Goal: Task Accomplishment & Management: Manage account settings

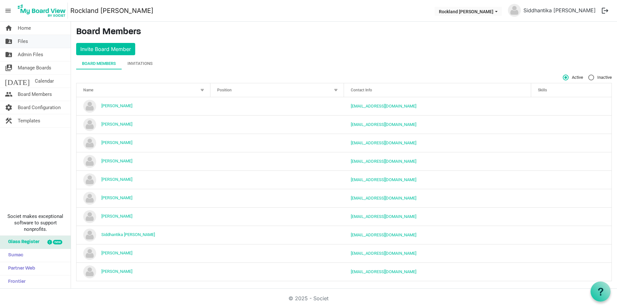
click at [34, 39] on link "folder_shared Files" at bounding box center [35, 41] width 71 height 13
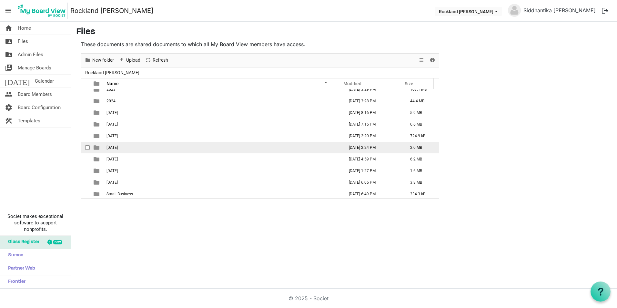
scroll to position [7, 0]
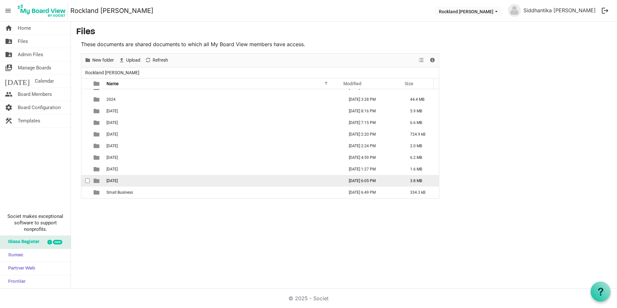
click at [198, 178] on td "September 2025" at bounding box center [222, 181] width 237 height 12
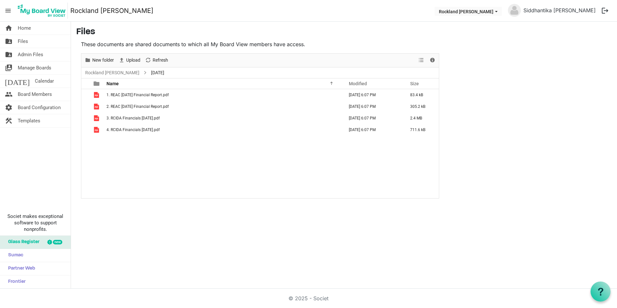
scroll to position [0, 0]
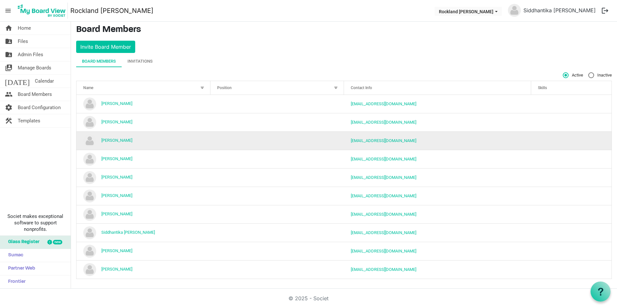
scroll to position [3, 0]
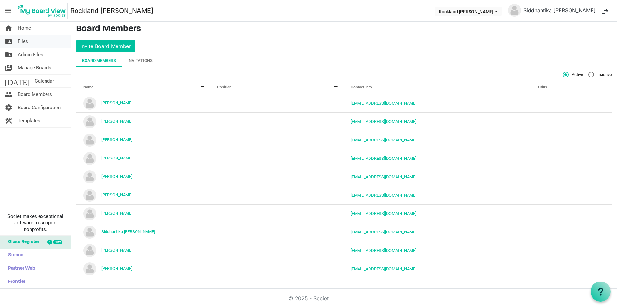
click at [45, 37] on link "folder_shared Files" at bounding box center [35, 41] width 71 height 13
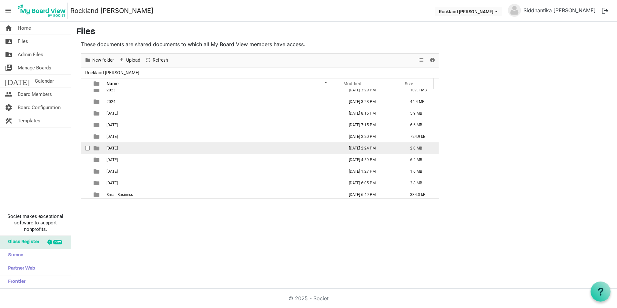
scroll to position [7, 0]
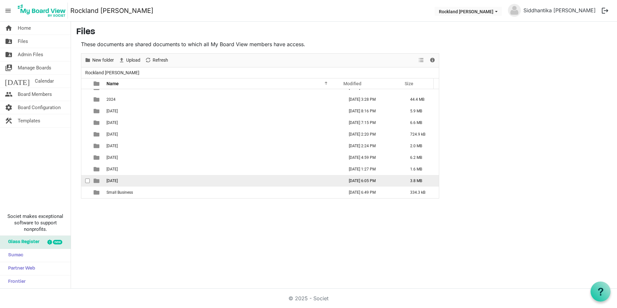
click at [152, 182] on td "September 2025" at bounding box center [222, 181] width 237 height 12
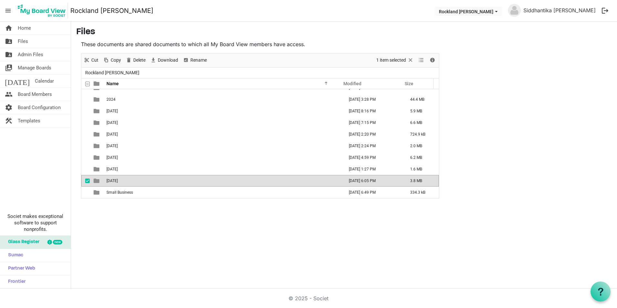
click at [152, 182] on td "September 2025" at bounding box center [222, 181] width 237 height 12
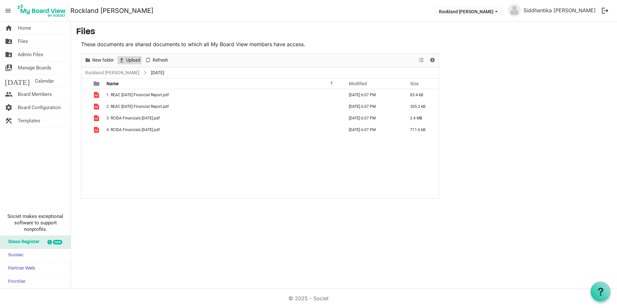
click at [128, 58] on span "Upload" at bounding box center [132, 60] width 15 height 8
click at [126, 59] on span "Upload" at bounding box center [132, 60] width 15 height 8
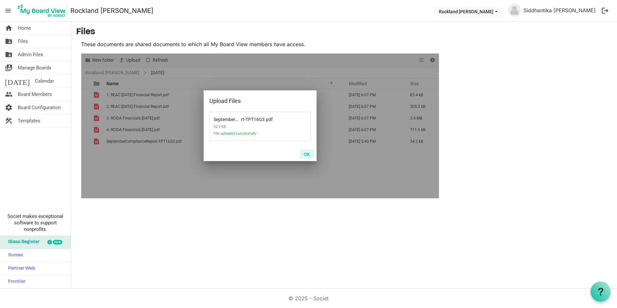
click at [300, 153] on button "OK" at bounding box center [306, 153] width 15 height 9
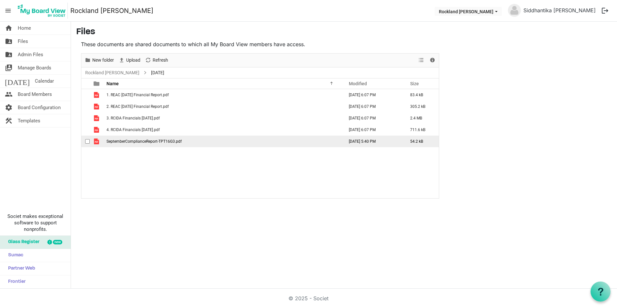
click at [127, 141] on span "SeptemberComplianceReport-TPT16G3.pdf" at bounding box center [143, 141] width 75 height 5
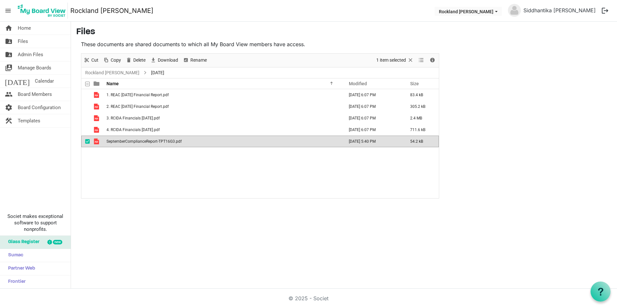
click at [88, 139] on div "checkbox" at bounding box center [89, 141] width 8 height 6
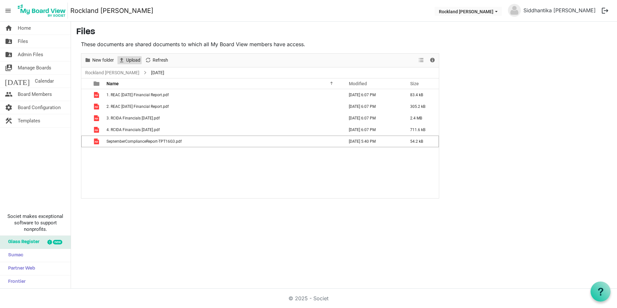
click at [127, 58] on span "Upload" at bounding box center [132, 60] width 15 height 8
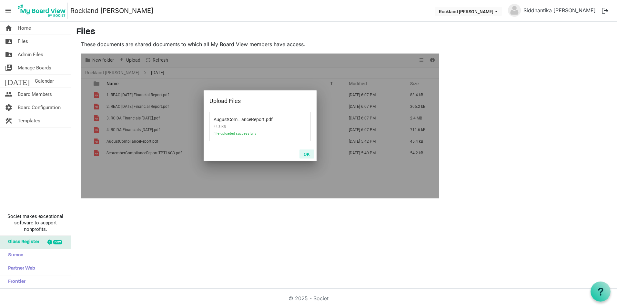
click at [305, 154] on button "OK" at bounding box center [306, 153] width 15 height 9
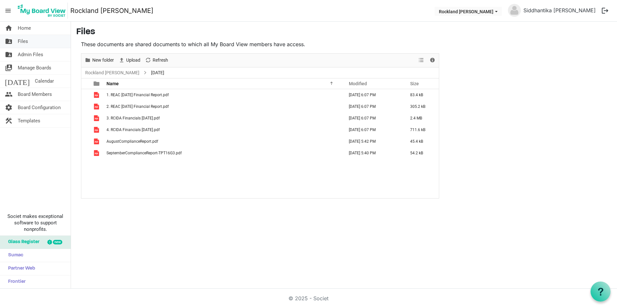
click at [21, 39] on span "Files" at bounding box center [23, 41] width 10 height 13
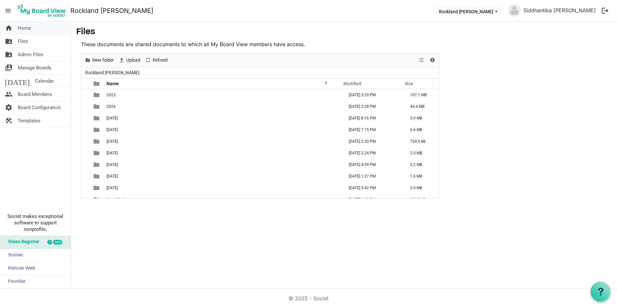
click at [23, 28] on span "Home" at bounding box center [24, 28] width 13 height 13
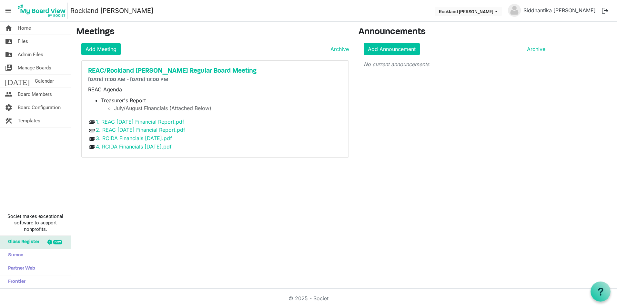
click at [190, 145] on div "attachment 4. RCIDA Financials [DATE].pdf" at bounding box center [215, 147] width 254 height 8
click at [180, 74] on h5 "REAC/Rockland [PERSON_NAME] Regular Board Meeting" at bounding box center [215, 71] width 254 height 8
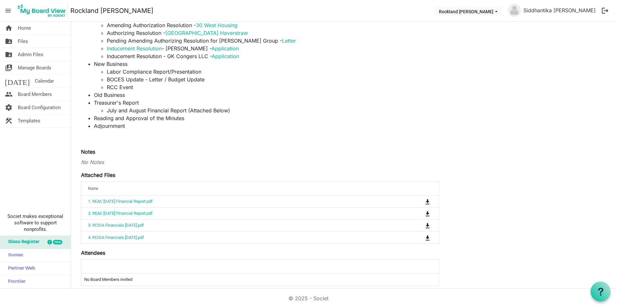
scroll to position [177, 0]
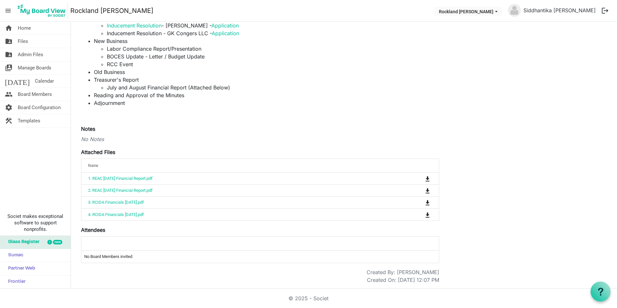
click at [97, 151] on label "Attached Files" at bounding box center [98, 152] width 34 height 8
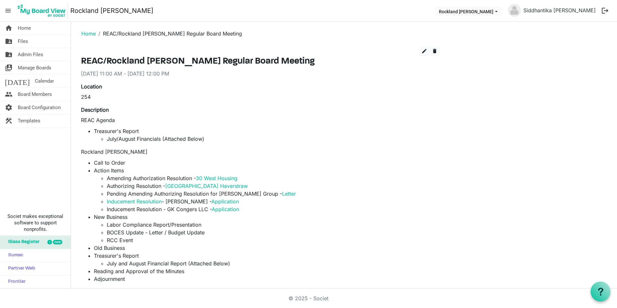
scroll to position [0, 0]
click at [30, 44] on link "folder_shared Files" at bounding box center [35, 41] width 71 height 13
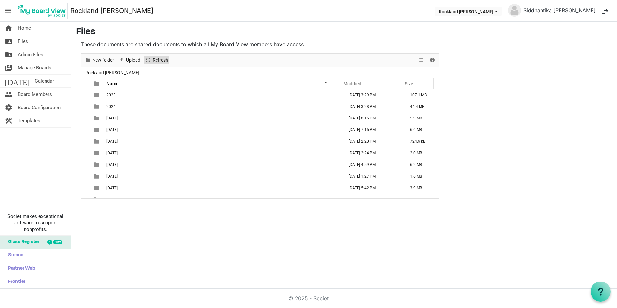
click at [156, 60] on span "Refresh" at bounding box center [160, 60] width 17 height 8
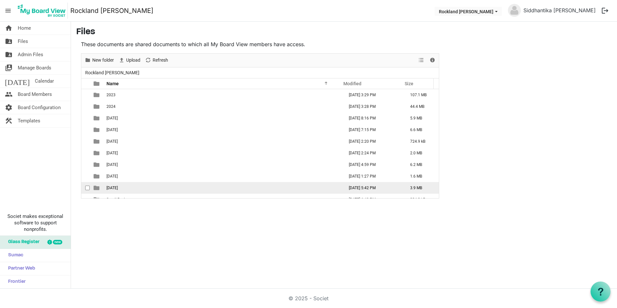
click at [118, 187] on span "[DATE]" at bounding box center [111, 187] width 11 height 5
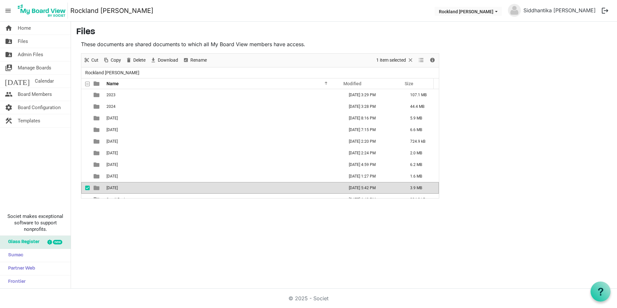
click at [118, 187] on span "[DATE]" at bounding box center [111, 187] width 11 height 5
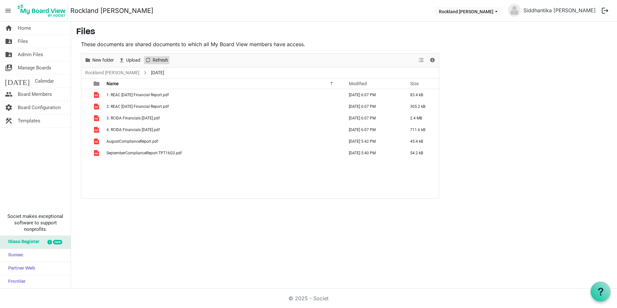
click at [156, 60] on span "Refresh" at bounding box center [160, 60] width 17 height 8
click at [23, 40] on span "Files" at bounding box center [23, 41] width 10 height 13
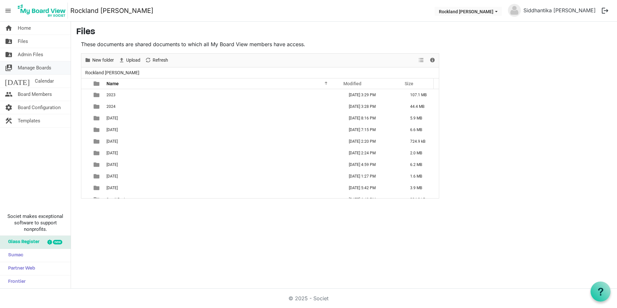
click at [43, 62] on span "Manage Boards" at bounding box center [35, 67] width 34 height 13
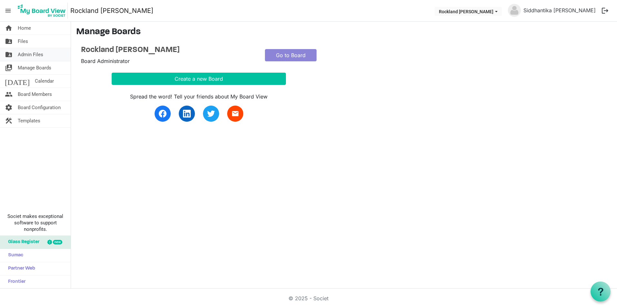
click at [41, 53] on span "Admin Files" at bounding box center [30, 54] width 25 height 13
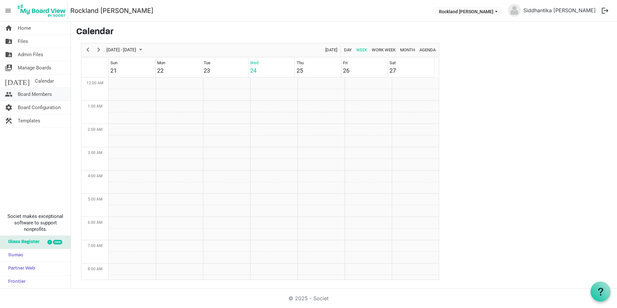
scroll to position [209, 0]
click at [41, 104] on span "Board Configuration" at bounding box center [39, 107] width 43 height 13
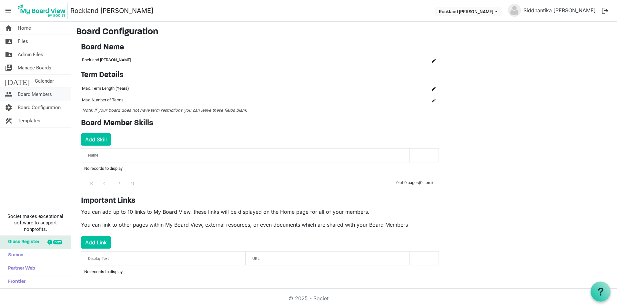
click at [41, 96] on span "Board Members" at bounding box center [35, 94] width 34 height 13
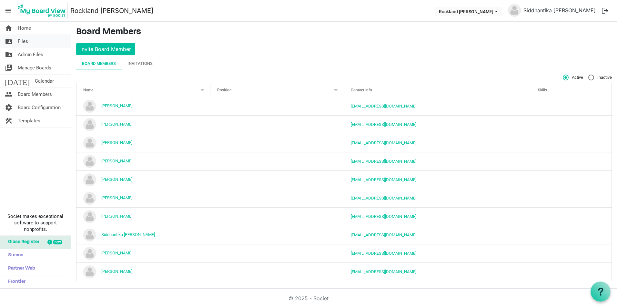
click at [30, 39] on link "folder_shared Files" at bounding box center [35, 41] width 71 height 13
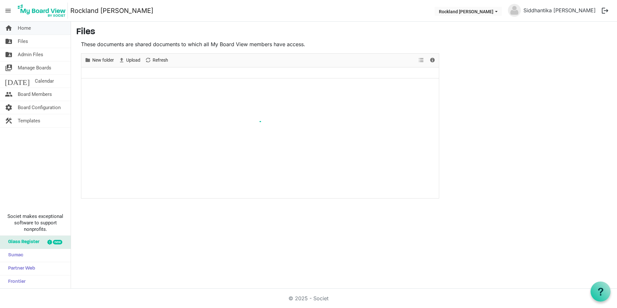
click at [28, 29] on span "Home" at bounding box center [24, 28] width 13 height 13
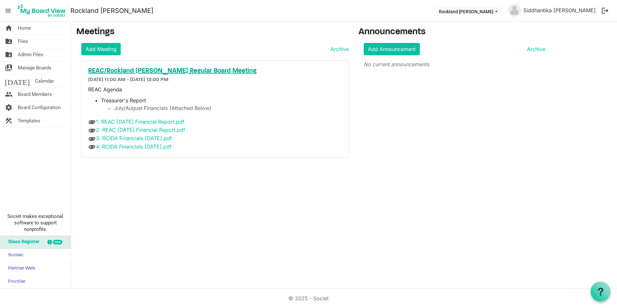
click at [137, 71] on h5 "REAC/Rockland [PERSON_NAME] Regular Board Meeting" at bounding box center [215, 71] width 254 height 8
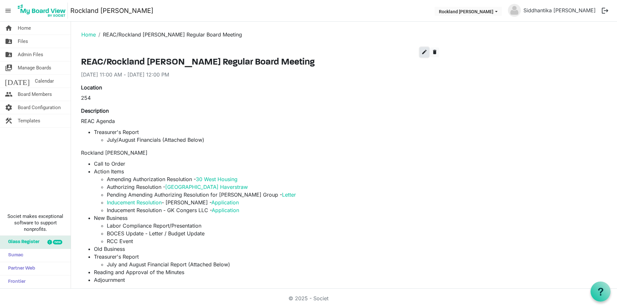
click at [426, 50] on span "edit" at bounding box center [424, 52] width 6 height 6
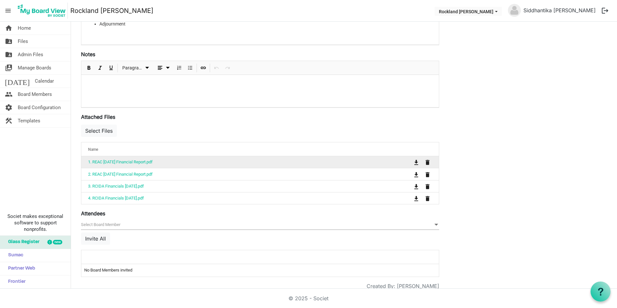
scroll to position [225, 0]
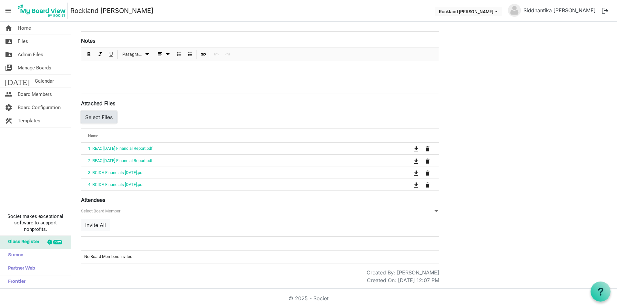
click at [102, 115] on button "Select Files" at bounding box center [99, 117] width 36 height 12
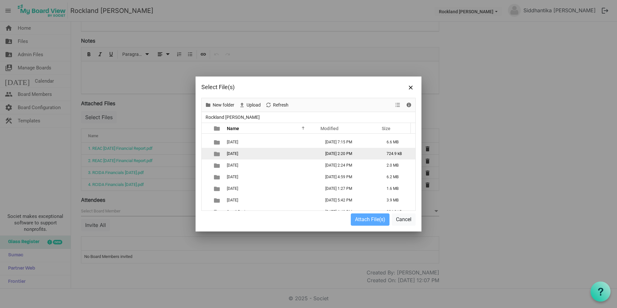
scroll to position [39, 0]
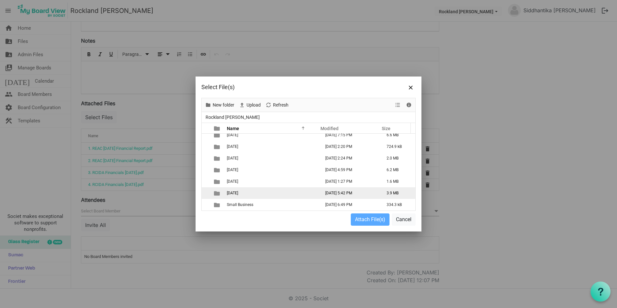
click at [271, 195] on td "September 2025" at bounding box center [272, 193] width 94 height 12
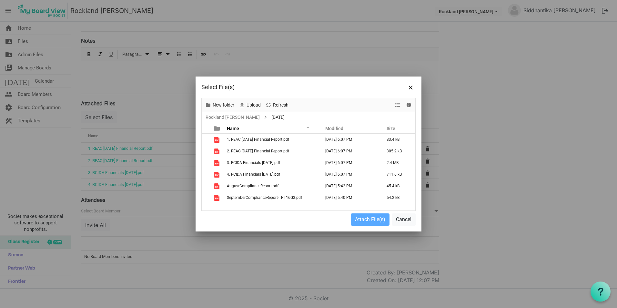
scroll to position [0, 0]
click at [209, 196] on span "checkbox" at bounding box center [207, 197] width 5 height 5
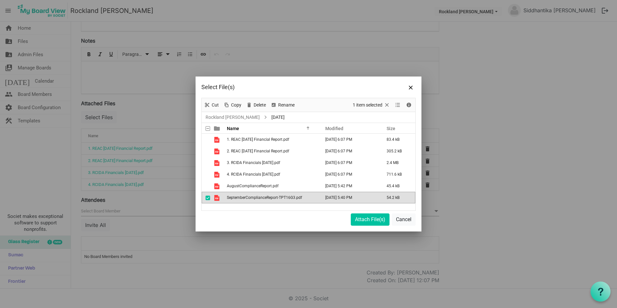
click at [207, 196] on span "checkbox" at bounding box center [207, 197] width 5 height 5
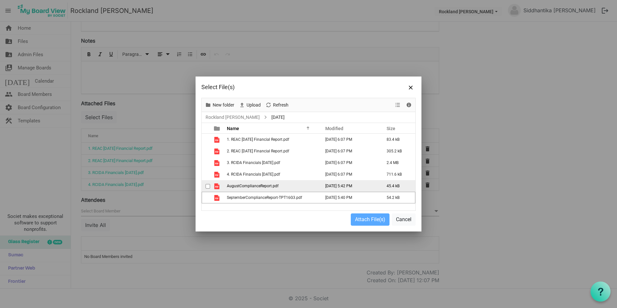
click at [206, 186] on span "checkbox" at bounding box center [207, 186] width 5 height 5
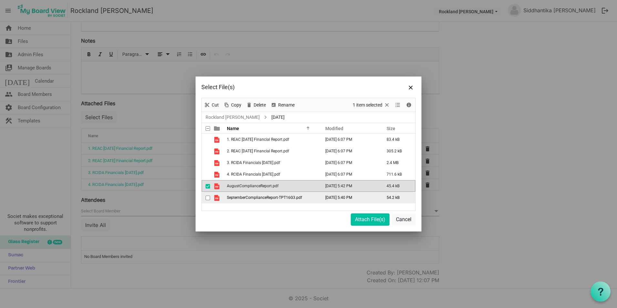
click at [208, 195] on div "checkbox" at bounding box center [209, 197] width 8 height 6
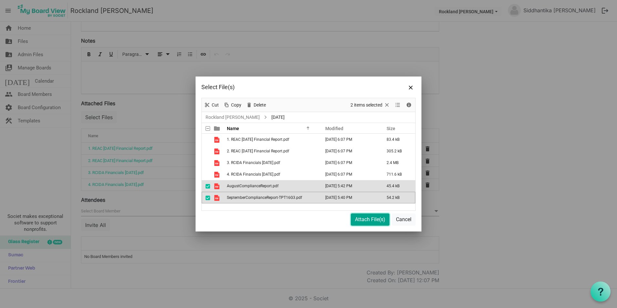
click at [380, 219] on button "Attach File(s)" at bounding box center [370, 219] width 39 height 12
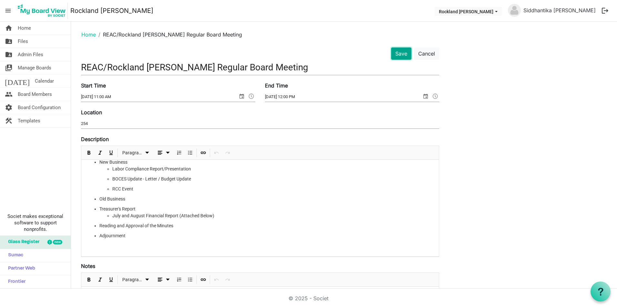
click at [401, 57] on button "Save" at bounding box center [401, 53] width 20 height 12
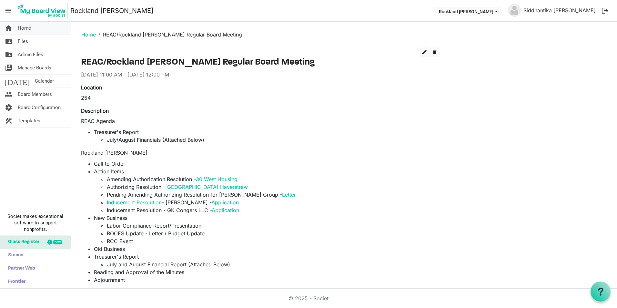
click at [32, 27] on link "home Home" at bounding box center [35, 28] width 71 height 13
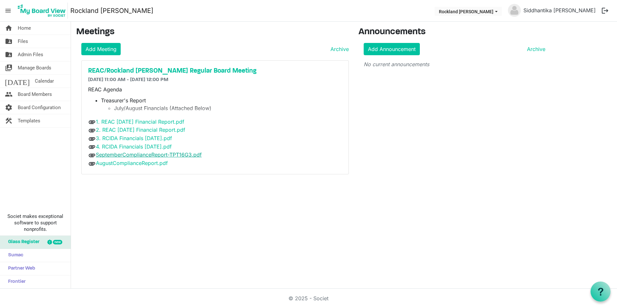
click at [190, 154] on link "SeptemberComplianceReport-TPT16G3.pdf" at bounding box center [149, 154] width 106 height 6
click at [51, 55] on link "folder_shared Admin Files" at bounding box center [35, 54] width 71 height 13
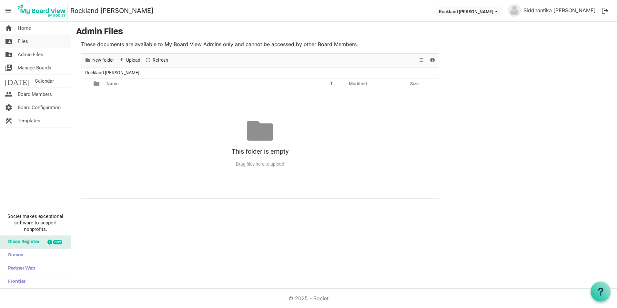
click at [41, 41] on link "folder_shared Files" at bounding box center [35, 41] width 71 height 13
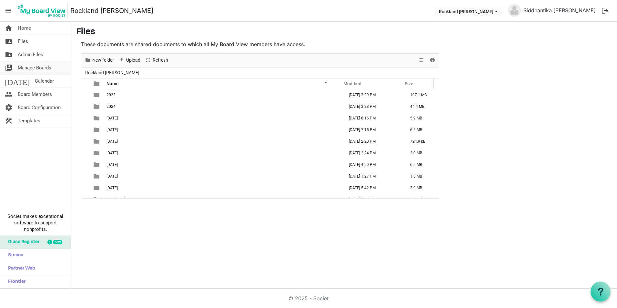
click at [43, 66] on span "Manage Boards" at bounding box center [35, 67] width 34 height 13
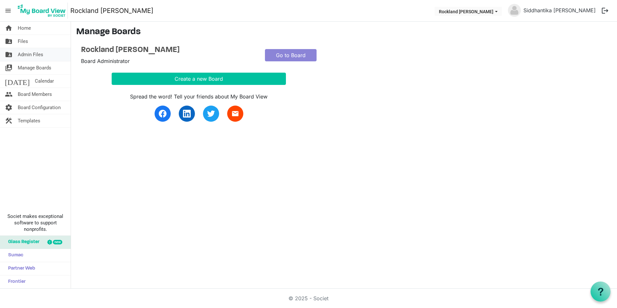
click at [37, 50] on span "Admin Files" at bounding box center [30, 54] width 25 height 13
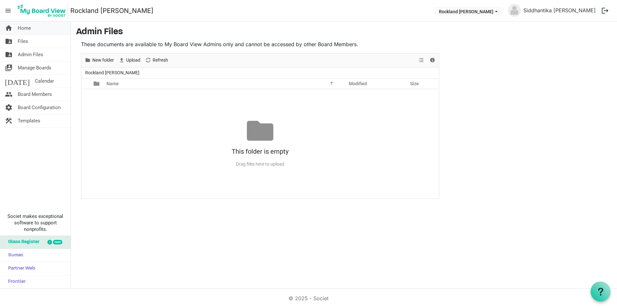
click at [22, 26] on span "Home" at bounding box center [24, 28] width 13 height 13
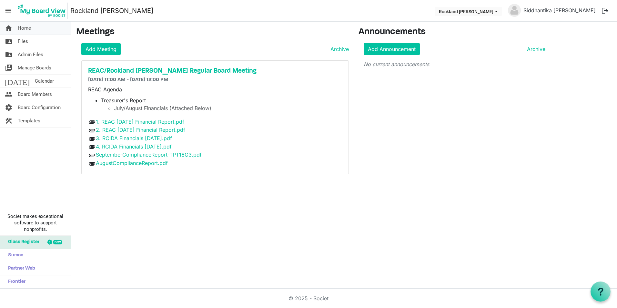
click at [43, 32] on link "home Home" at bounding box center [35, 28] width 71 height 13
click at [34, 29] on link "home Home" at bounding box center [35, 28] width 71 height 13
click at [32, 27] on link "home Home" at bounding box center [35, 28] width 71 height 13
click at [29, 39] on link "folder_shared Files" at bounding box center [35, 41] width 71 height 13
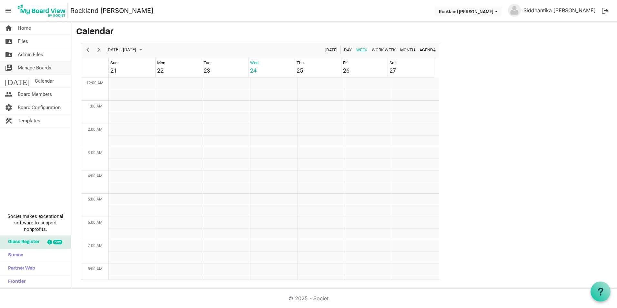
scroll to position [209, 0]
click at [25, 26] on span "Home" at bounding box center [24, 28] width 13 height 13
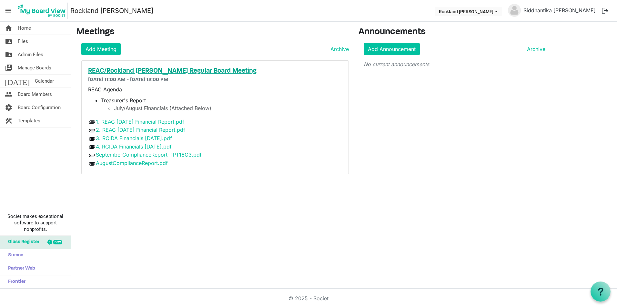
click at [155, 72] on h5 "REAC/Rockland [PERSON_NAME] Regular Board Meeting" at bounding box center [215, 71] width 254 height 8
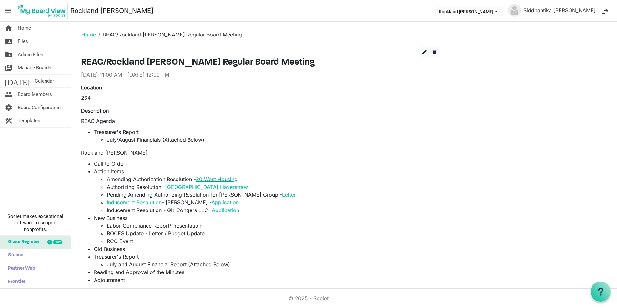
click at [210, 181] on link "30 West Housing" at bounding box center [217, 179] width 42 height 6
click at [208, 186] on link "[GEOGRAPHIC_DATA] Haverstraw" at bounding box center [206, 186] width 83 height 6
click at [282, 195] on link "Letter" at bounding box center [289, 194] width 14 height 6
click at [157, 201] on link "Inducement Resolution" at bounding box center [134, 202] width 55 height 6
click at [229, 202] on link "Application" at bounding box center [224, 202] width 27 height 6
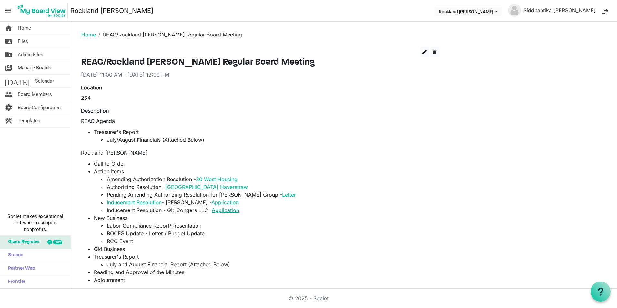
click at [227, 209] on link "Application" at bounding box center [225, 210] width 27 height 6
click at [55, 28] on link "home Home" at bounding box center [35, 28] width 71 height 13
